Goal: Information Seeking & Learning: Learn about a topic

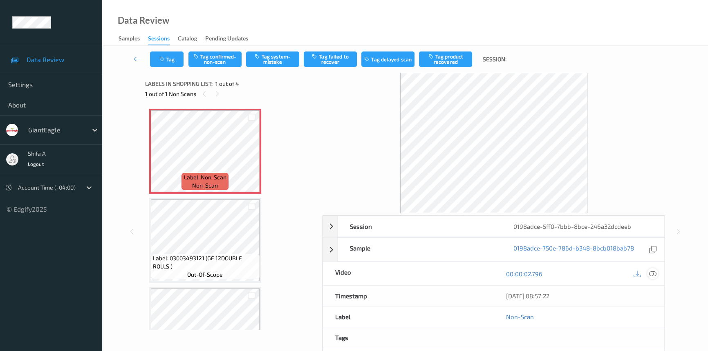
click at [652, 271] on icon at bounding box center [652, 273] width 7 height 7
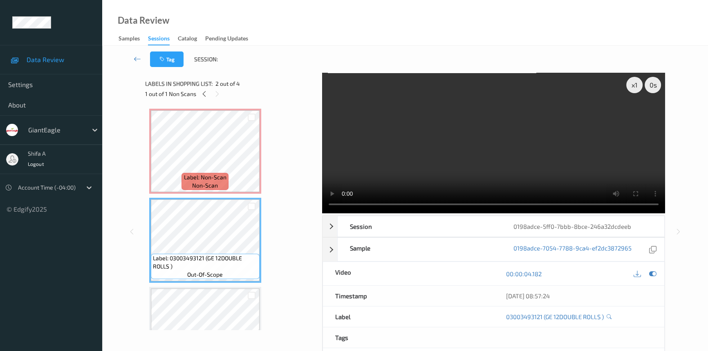
click at [207, 182] on span "non-scan" at bounding box center [205, 185] width 26 height 8
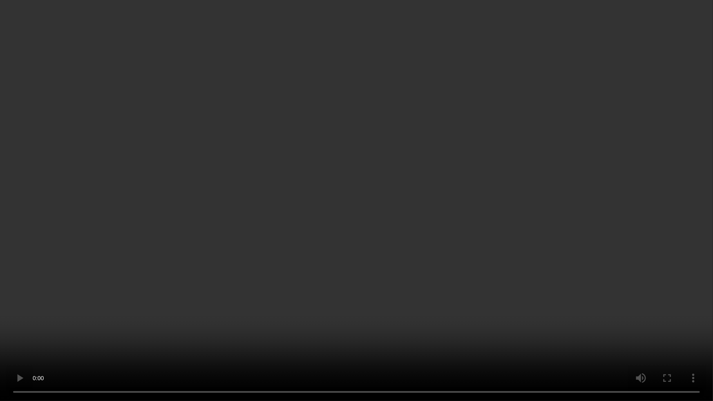
click at [258, 347] on video at bounding box center [356, 200] width 713 height 401
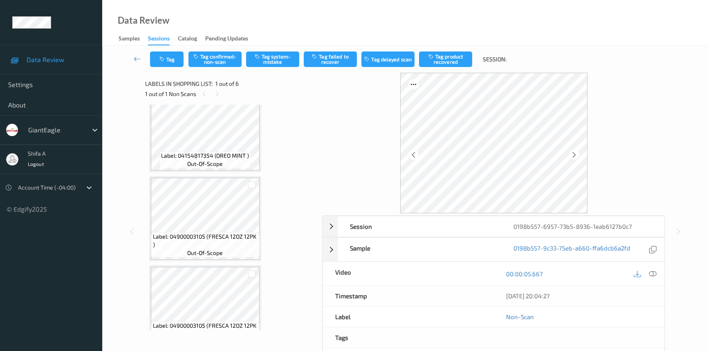
scroll to position [111, 0]
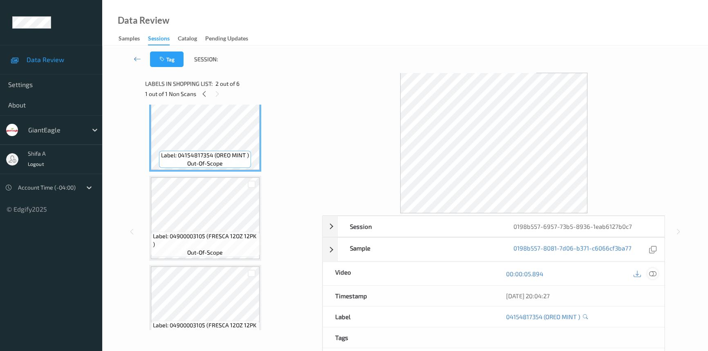
click at [651, 274] on icon at bounding box center [652, 273] width 7 height 7
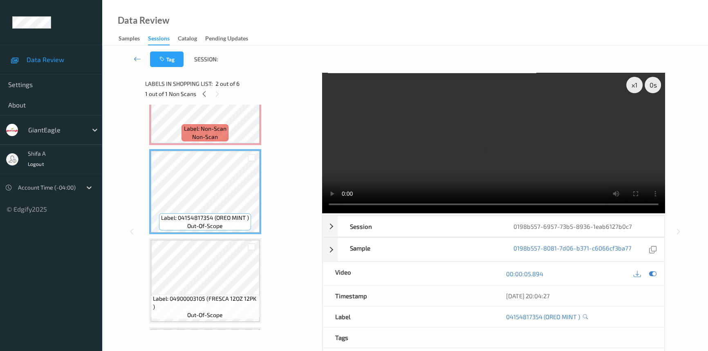
scroll to position [0, 0]
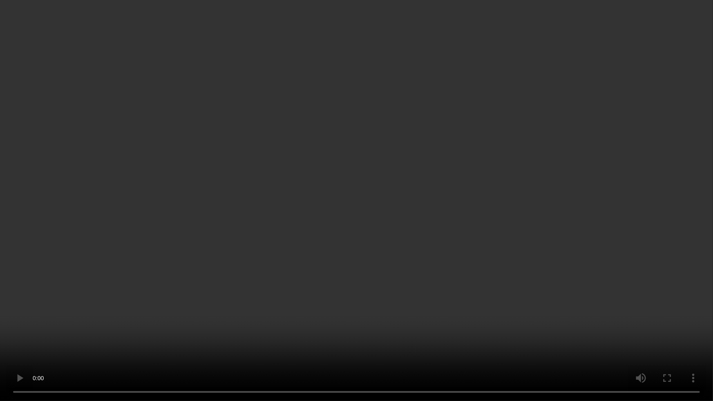
click at [596, 210] on video at bounding box center [356, 200] width 713 height 401
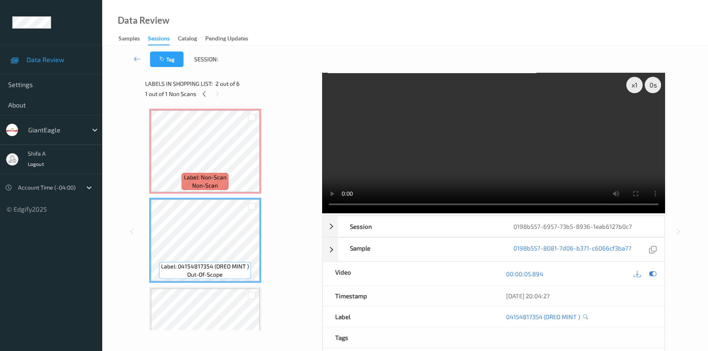
click at [526, 123] on video at bounding box center [493, 143] width 343 height 141
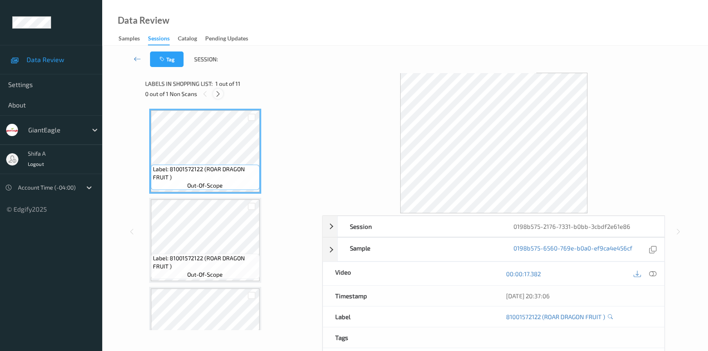
click at [220, 95] on icon at bounding box center [218, 93] width 7 height 7
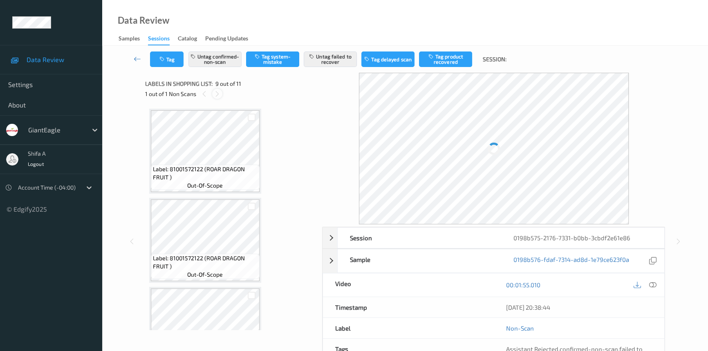
scroll to position [625, 0]
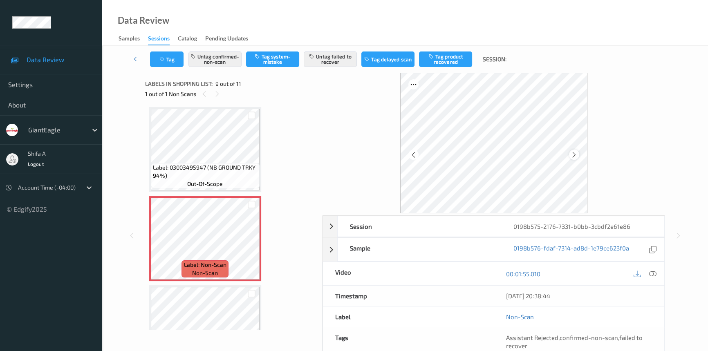
click at [575, 157] on icon at bounding box center [573, 154] width 7 height 7
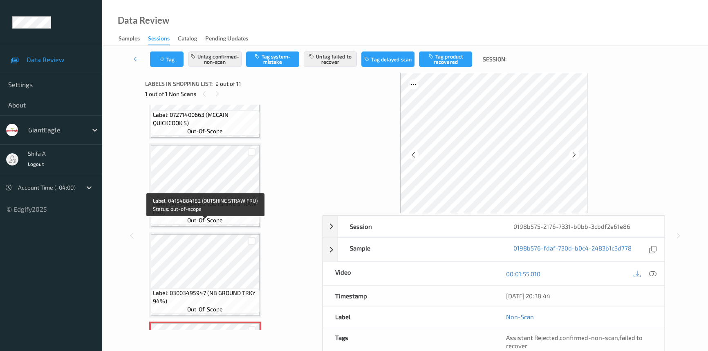
scroll to position [551, 0]
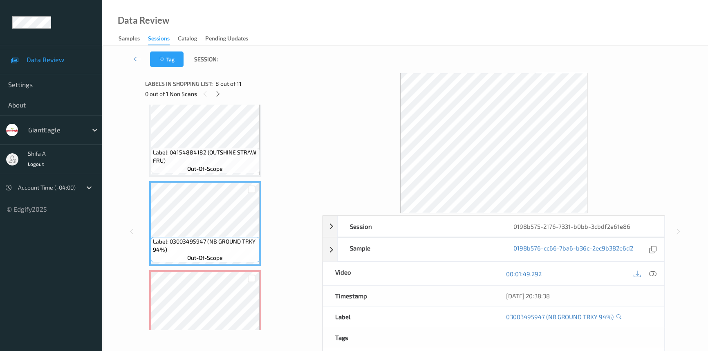
click at [660, 276] on div "00:01:49.292" at bounding box center [579, 273] width 171 height 23
click at [654, 271] on icon at bounding box center [652, 273] width 7 height 7
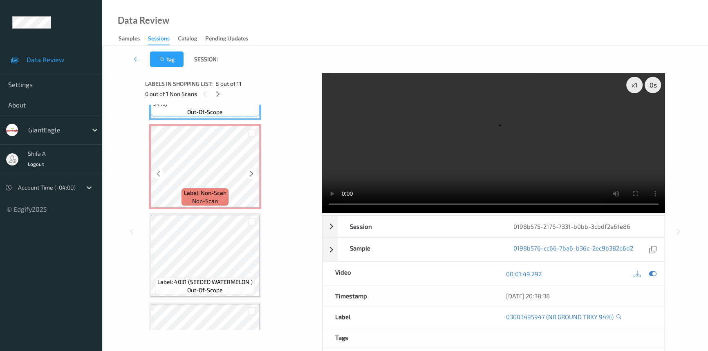
scroll to position [700, 0]
click at [556, 146] on video at bounding box center [493, 143] width 343 height 141
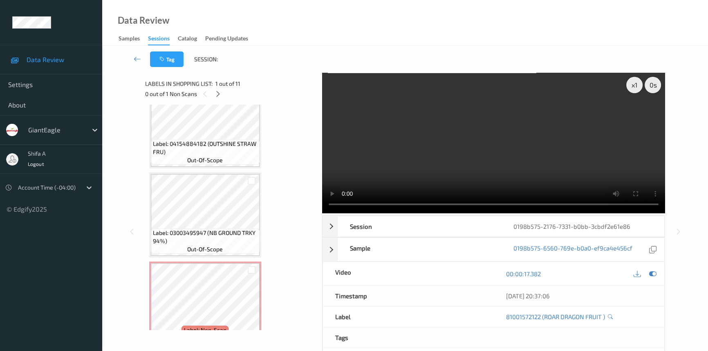
scroll to position [594, 0]
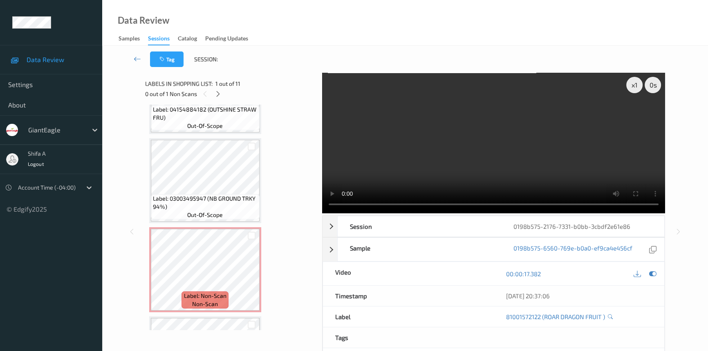
click at [485, 111] on video at bounding box center [493, 143] width 343 height 141
